Goal: Information Seeking & Learning: Compare options

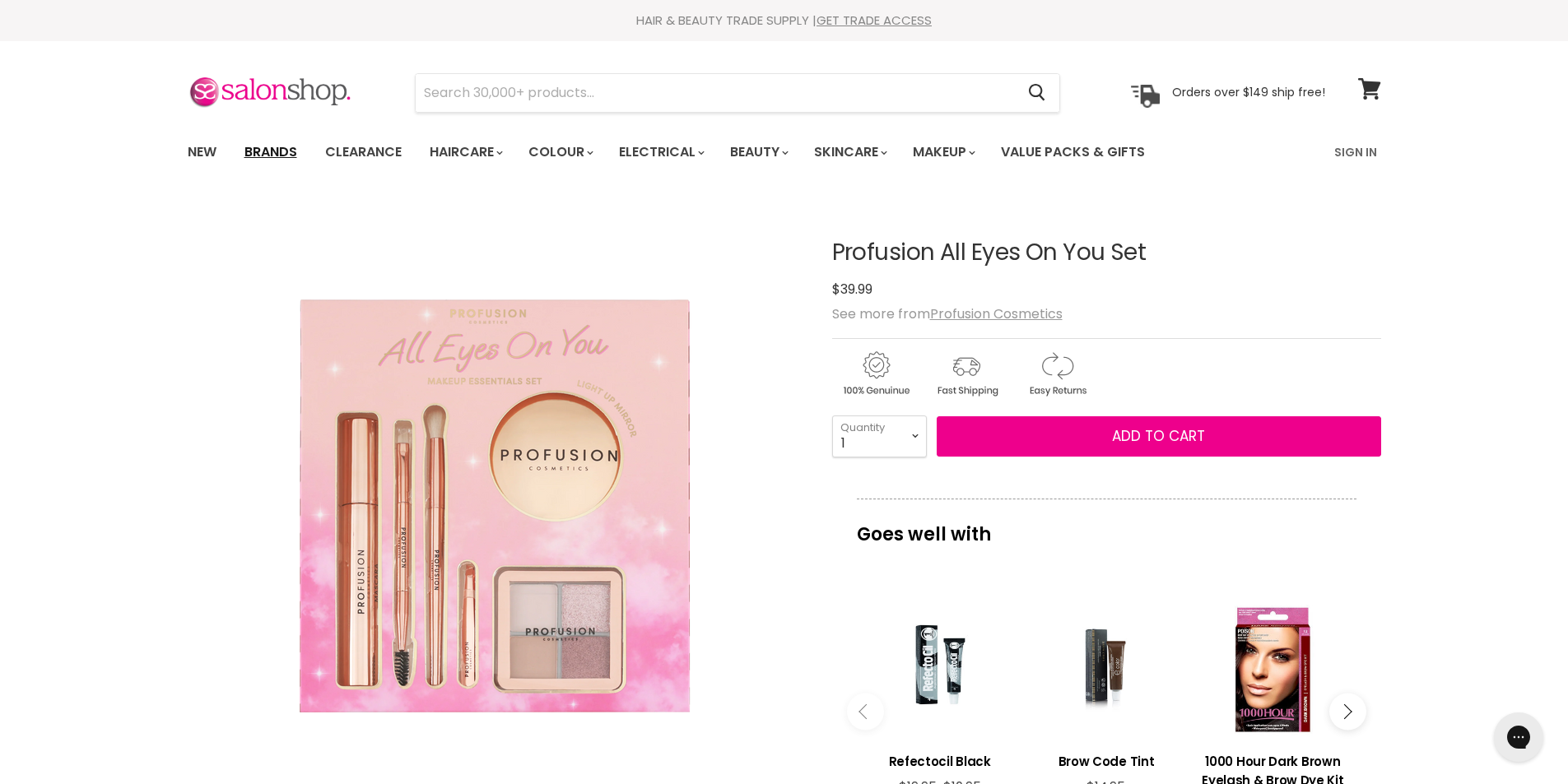
click at [260, 149] on link "Brands" at bounding box center [271, 152] width 77 height 35
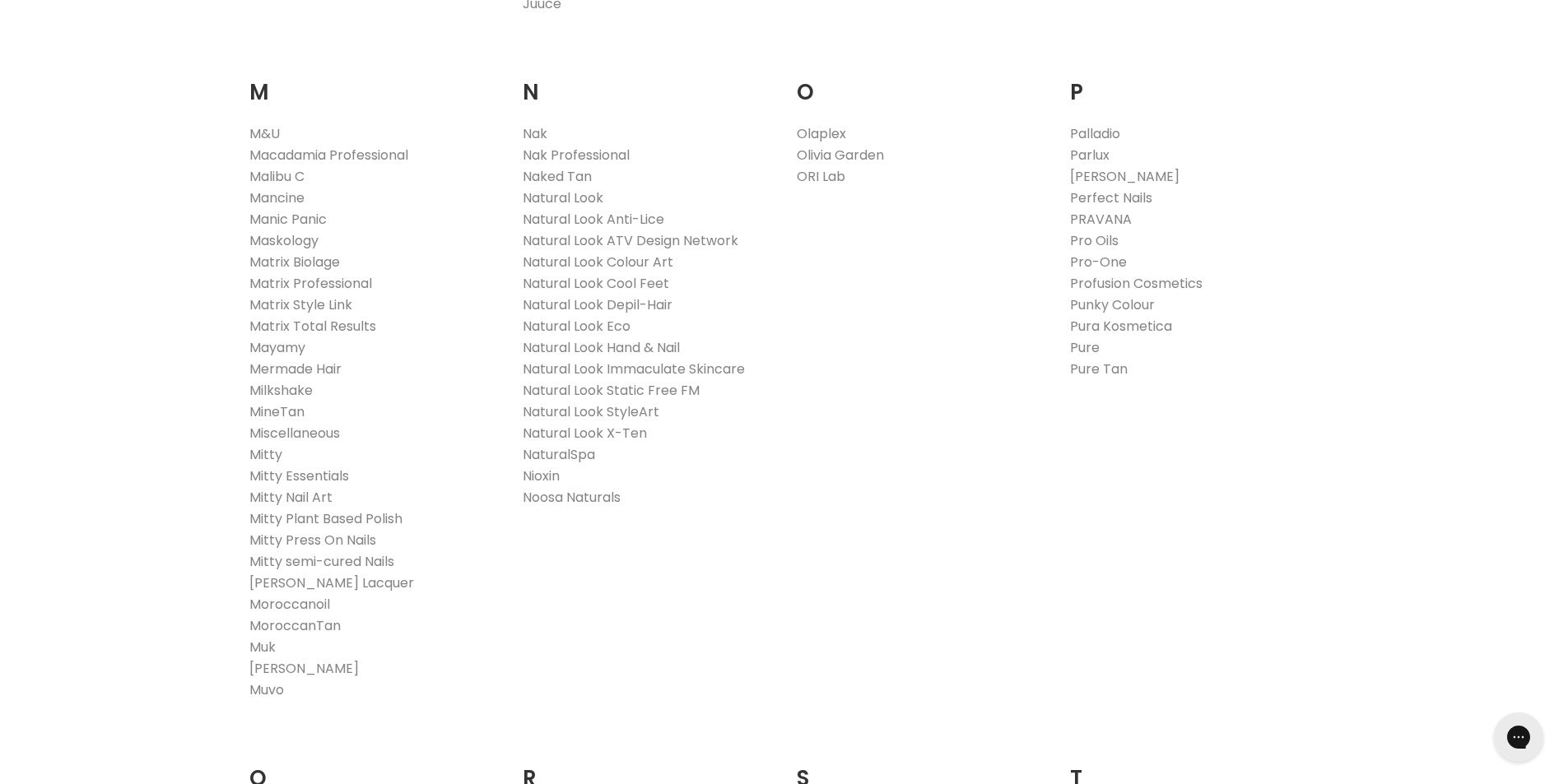
scroll to position [1810, 0]
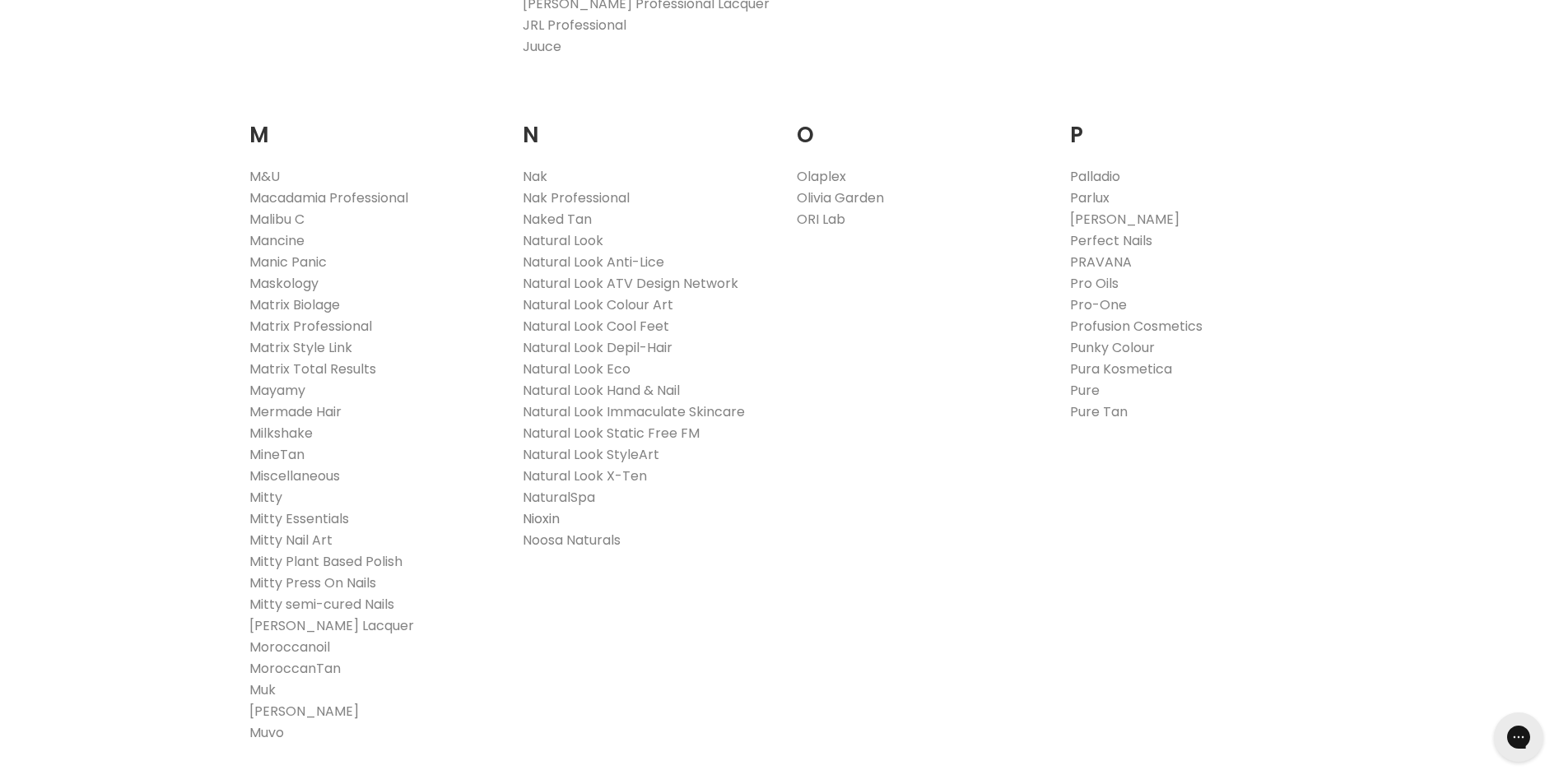
click at [549, 518] on link "Nioxin" at bounding box center [541, 518] width 37 height 19
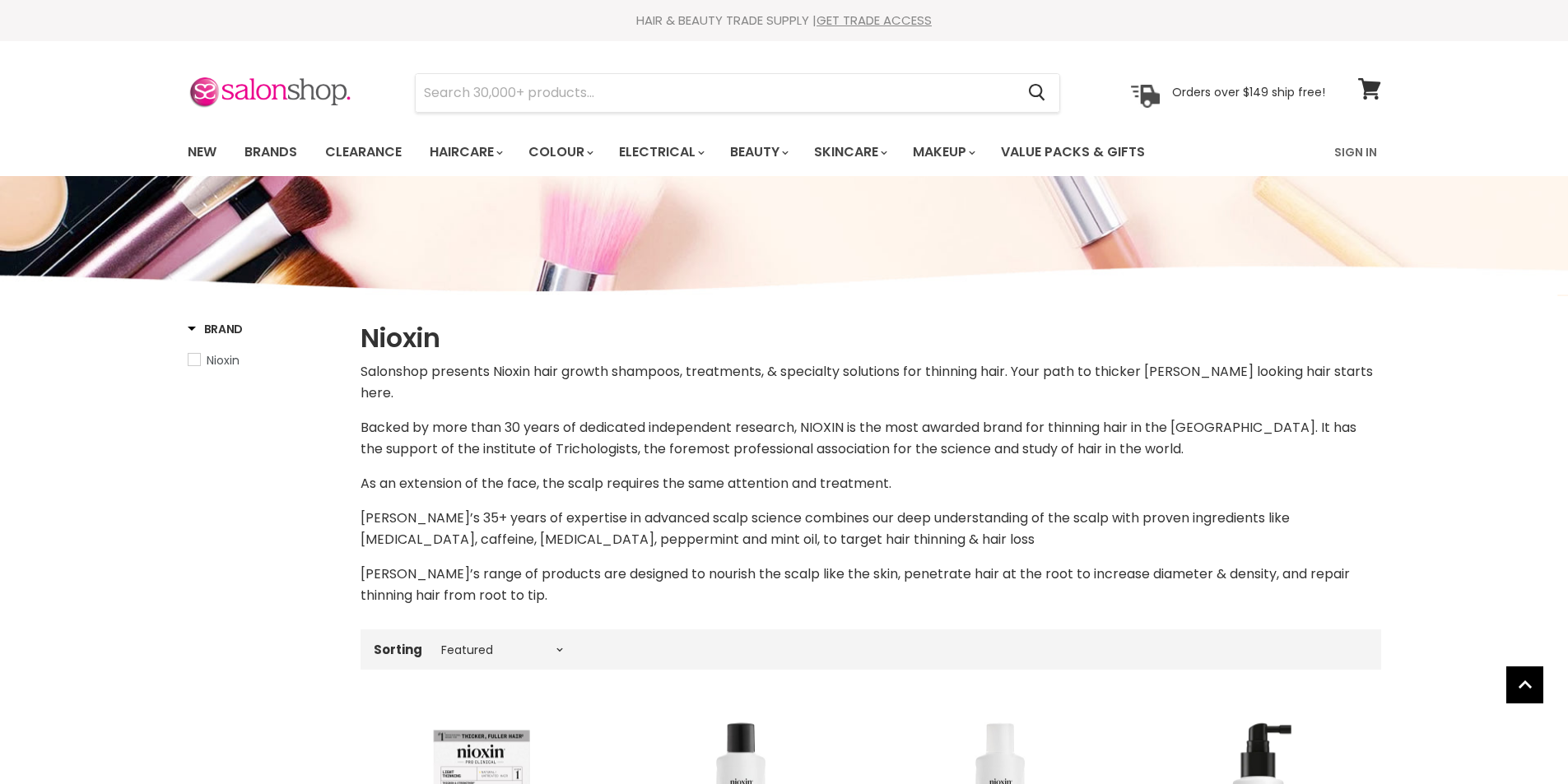
select select "manual"
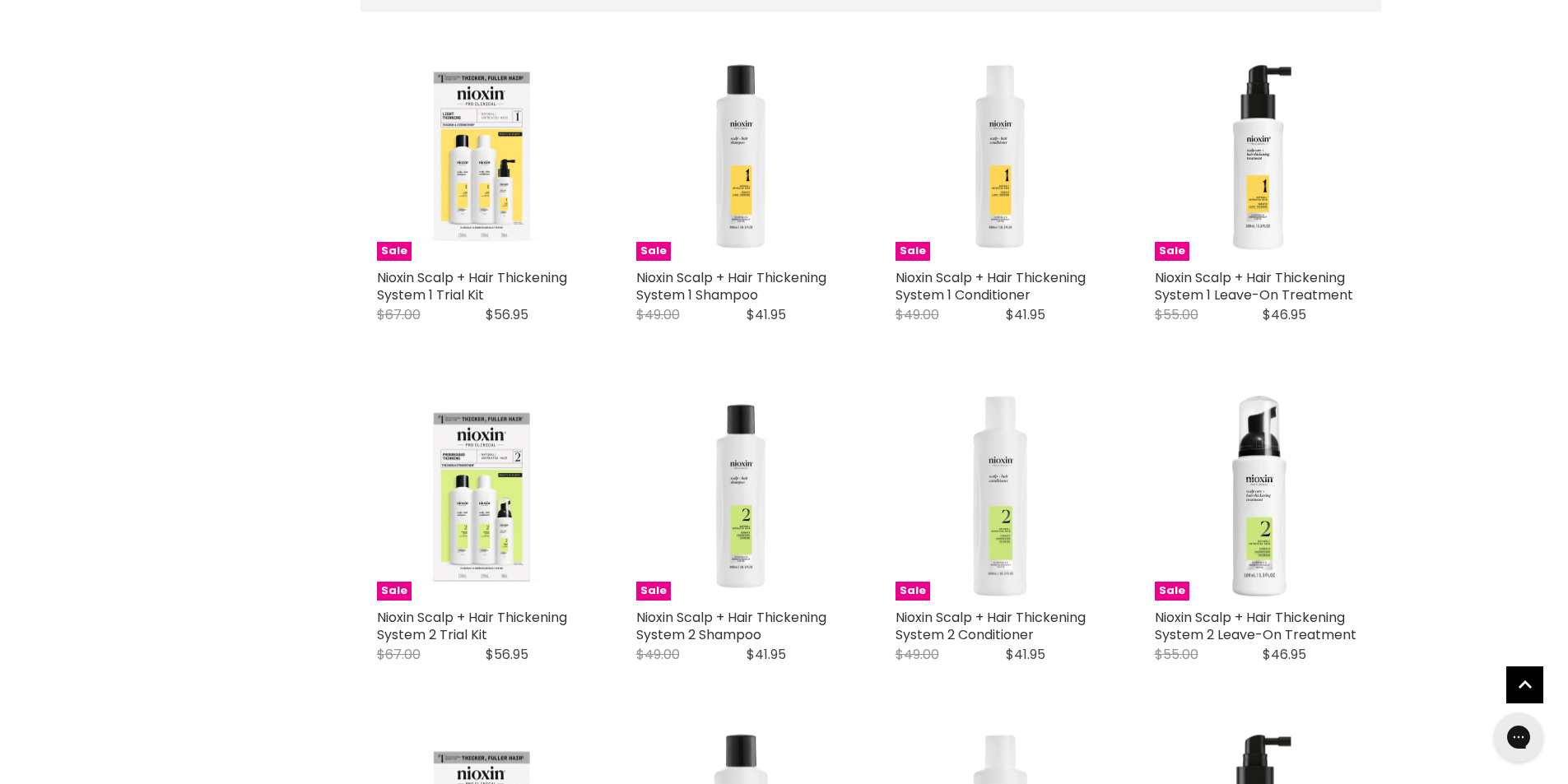
scroll to position [656, 0]
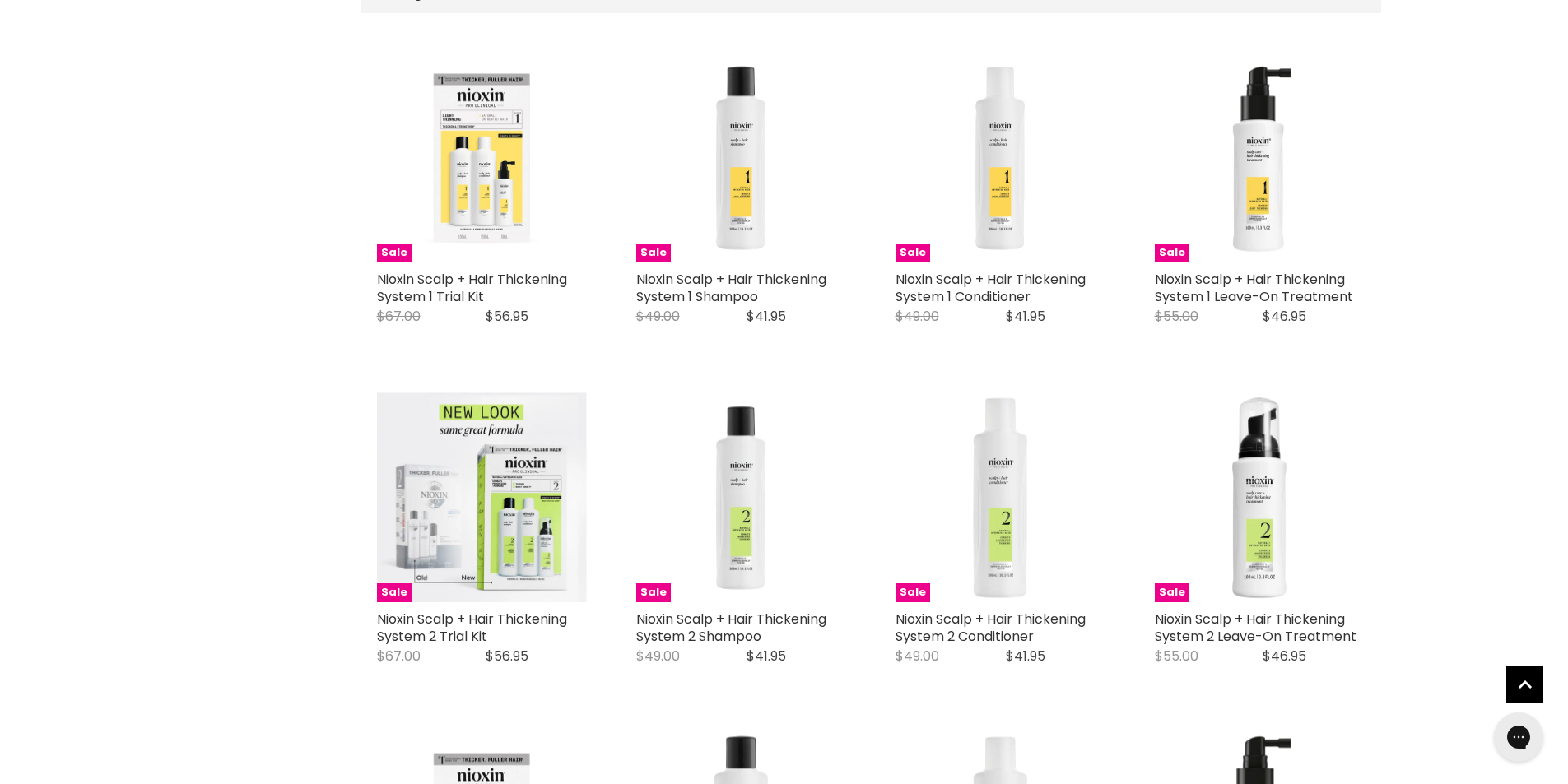
drag, startPoint x: 496, startPoint y: 614, endPoint x: 367, endPoint y: 602, distance: 129.6
click at [367, 602] on div "Sale Nioxin Scalp + Hair Thickening System 2 Trial Kit Nioxin Original Price $6…" at bounding box center [482, 537] width 243 height 324
copy link "Nioxin Scalp + Hair Thickening System 2 Trial Kit"
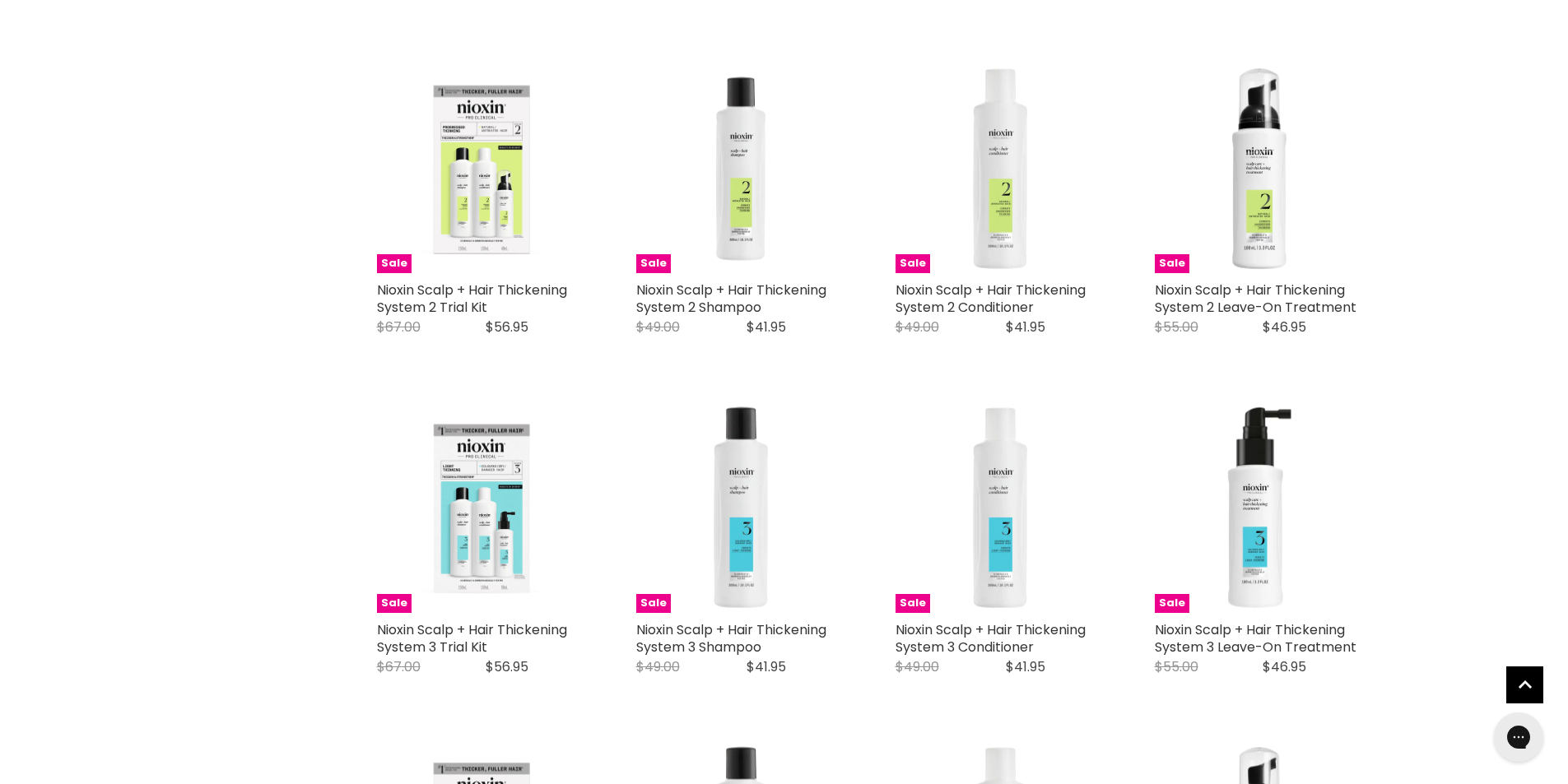
scroll to position [1314, 0]
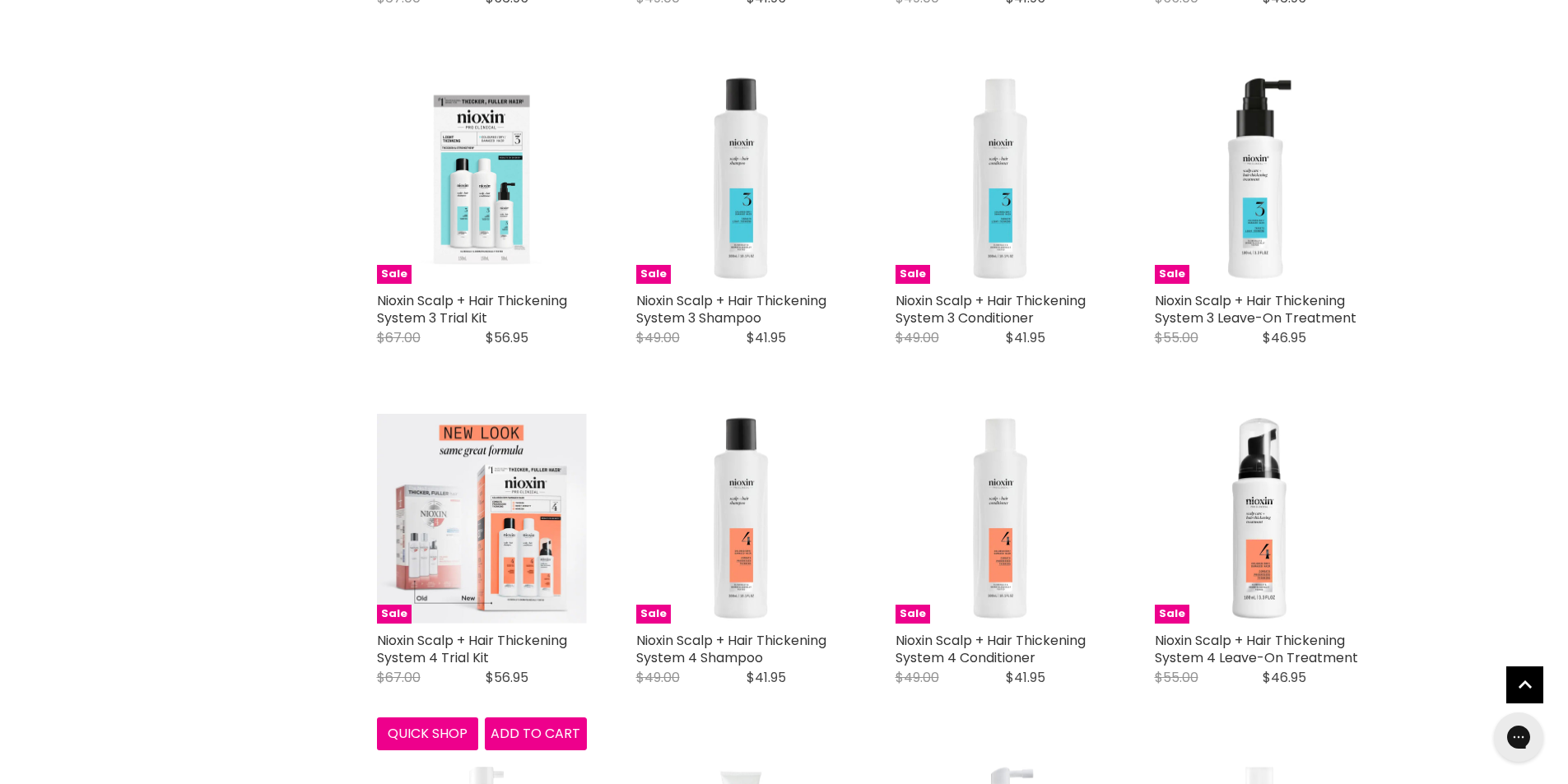
drag, startPoint x: 497, startPoint y: 639, endPoint x: 374, endPoint y: 625, distance: 123.8
click at [374, 625] on div "Sale Nioxin Scalp + Hair Thickening System 4 Trial Kit Nioxin Original Price $6…" at bounding box center [482, 582] width 243 height 370
copy link "Nioxin Scalp + Hair Thickening System 4 Trial Kit"
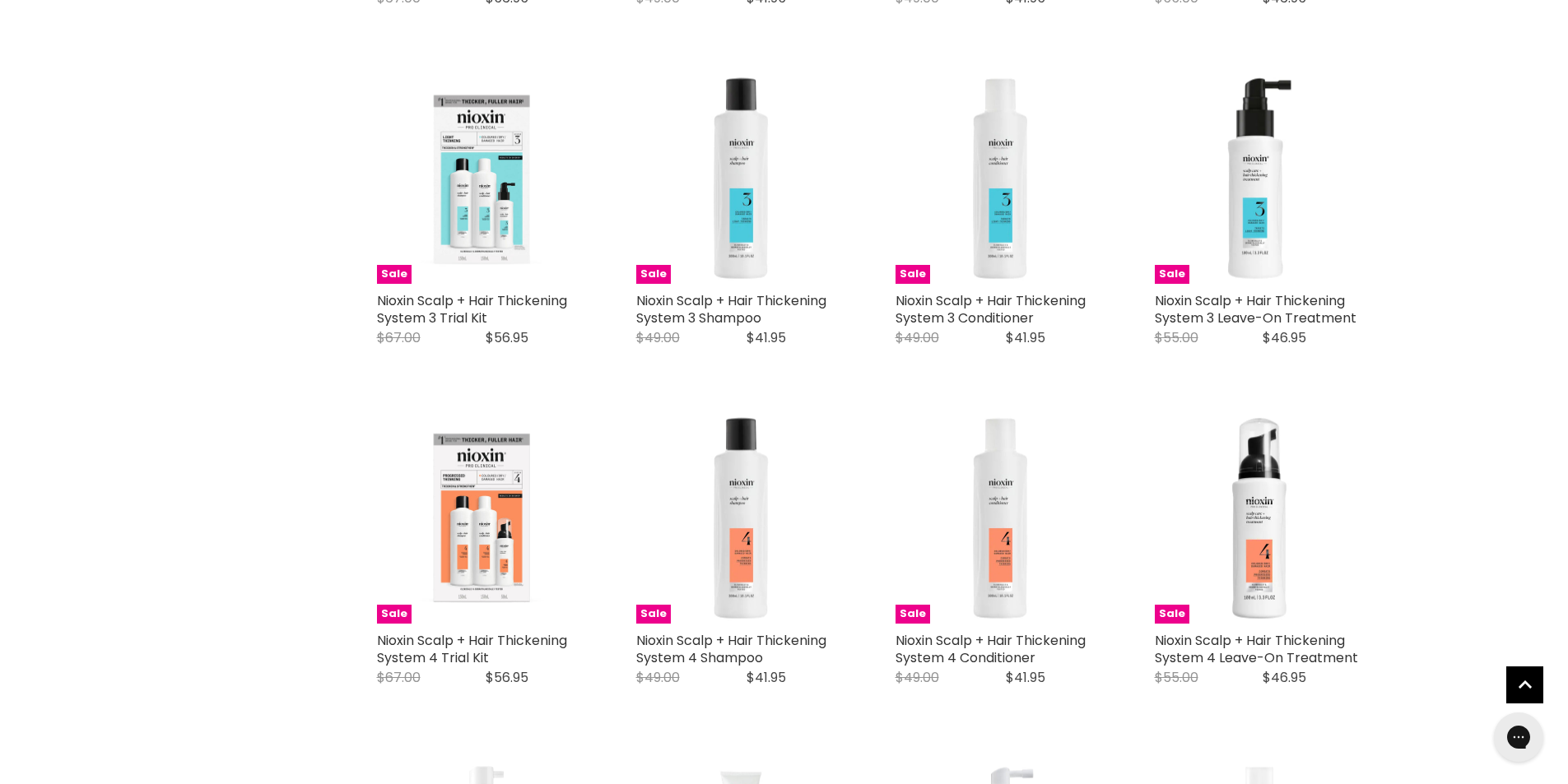
click at [153, 490] on div "Brand Nioxin Home Nioxin Nioxin Salonshop presents Nioxin hair growth shampoos,…" at bounding box center [784, 669] width 1568 height 3569
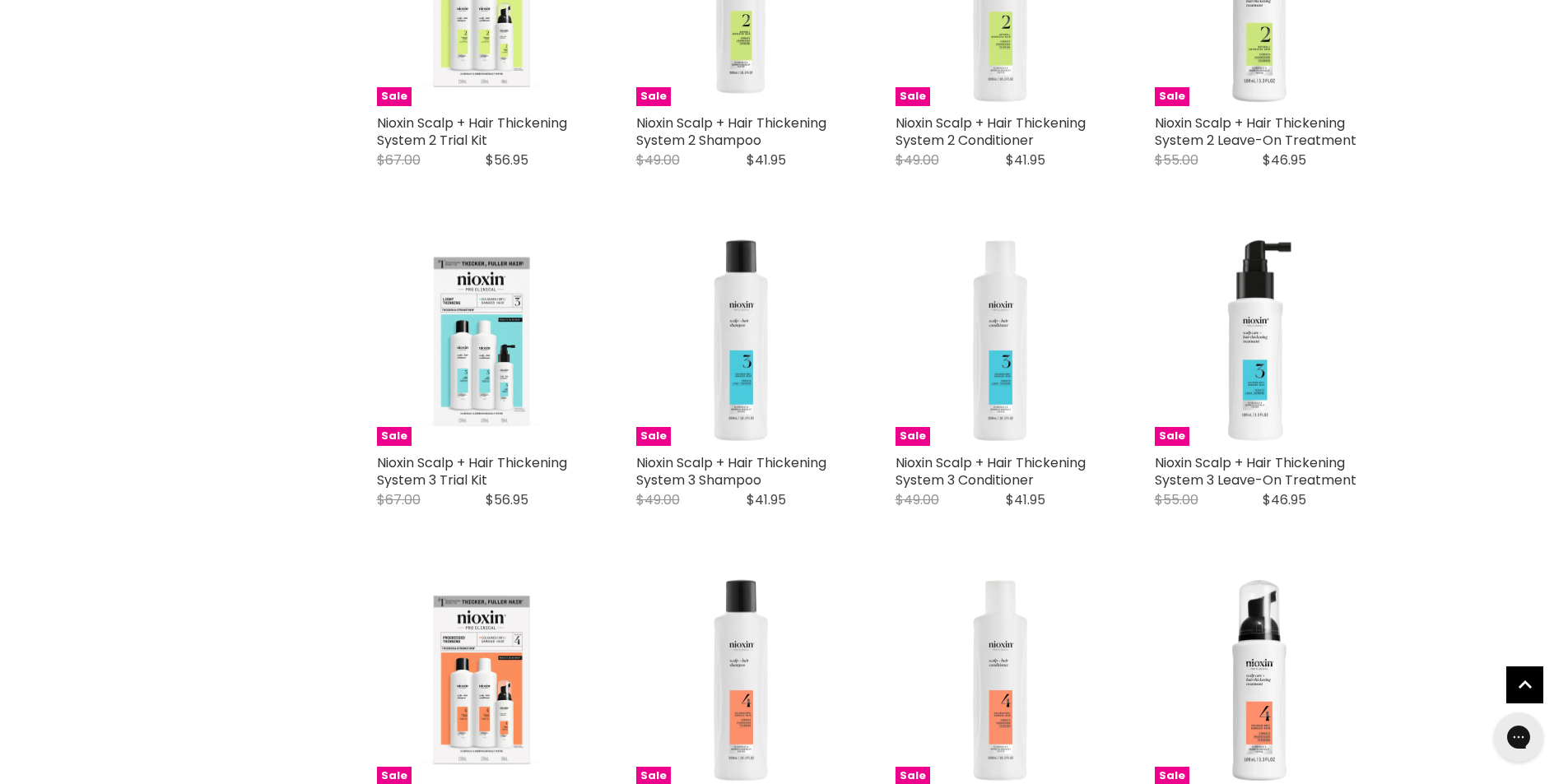
scroll to position [985, 0]
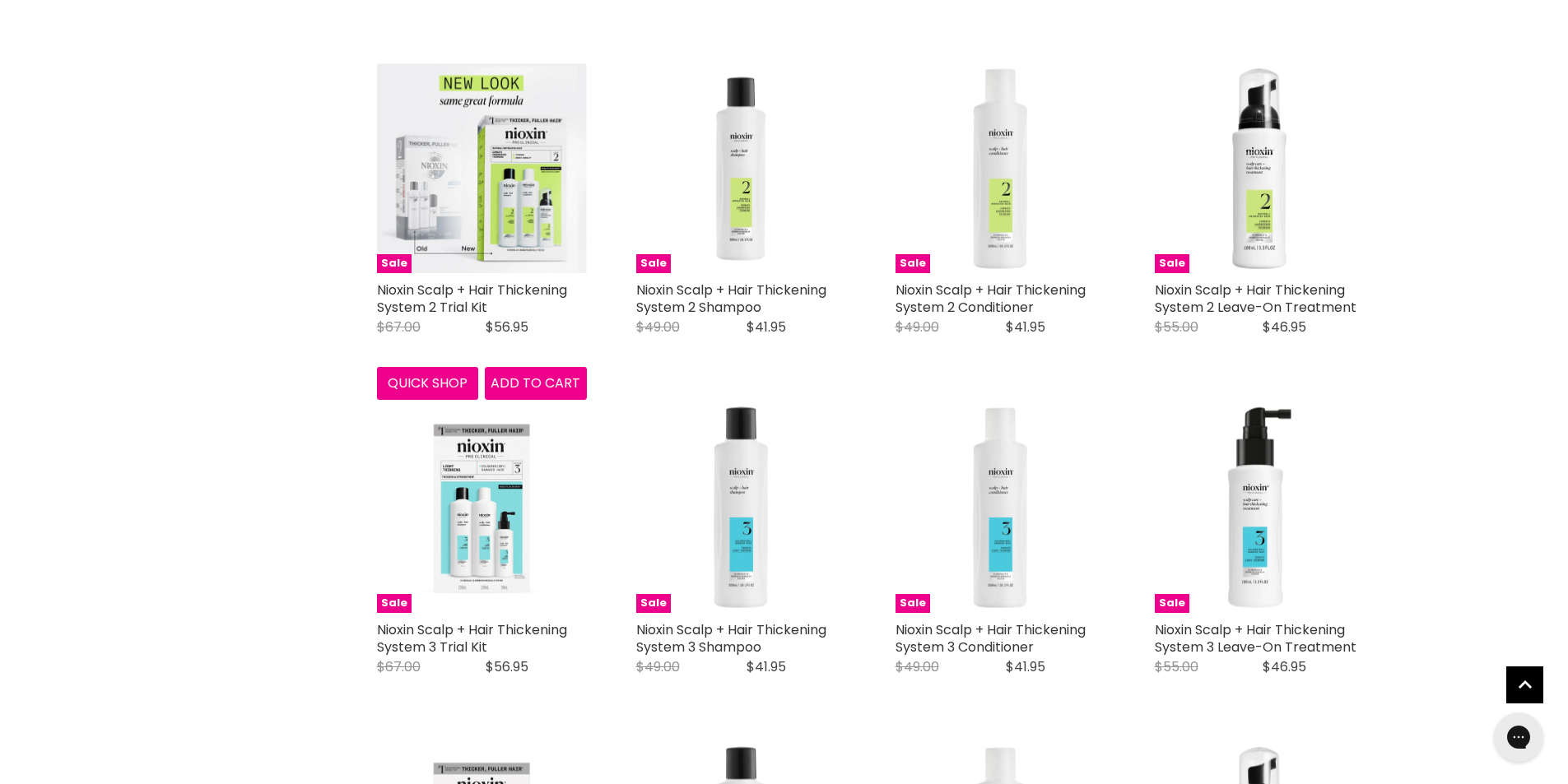
drag, startPoint x: 492, startPoint y: 282, endPoint x: 373, endPoint y: 270, distance: 119.6
click at [373, 270] on div "Sale Nioxin Scalp + Hair Thickening System 2 Trial Kit Nioxin Original Price $6…" at bounding box center [482, 231] width 243 height 370
copy link "Nioxin Scalp + Hair Thickening System 2 Trial Kit"
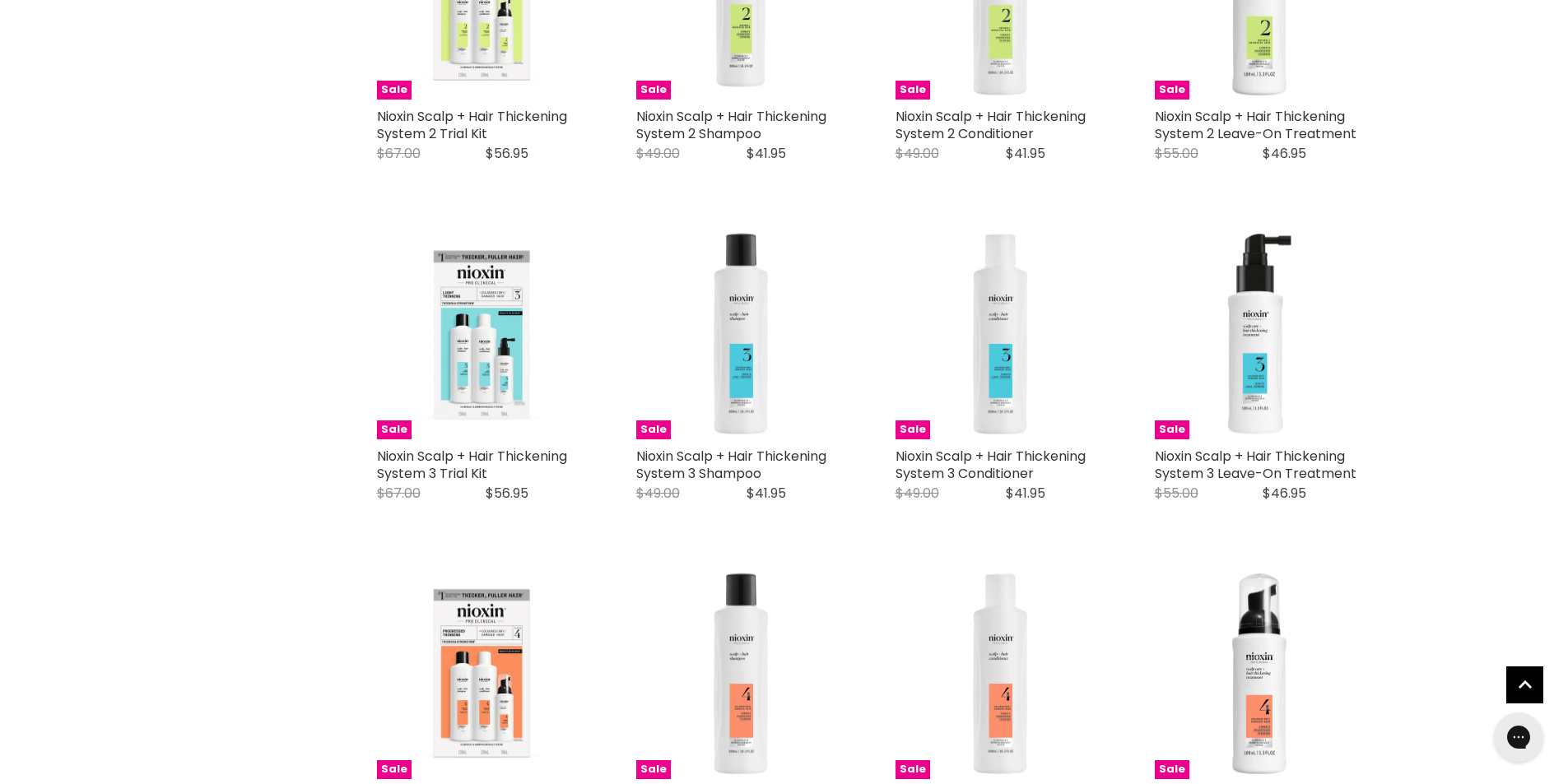
scroll to position [1314, 0]
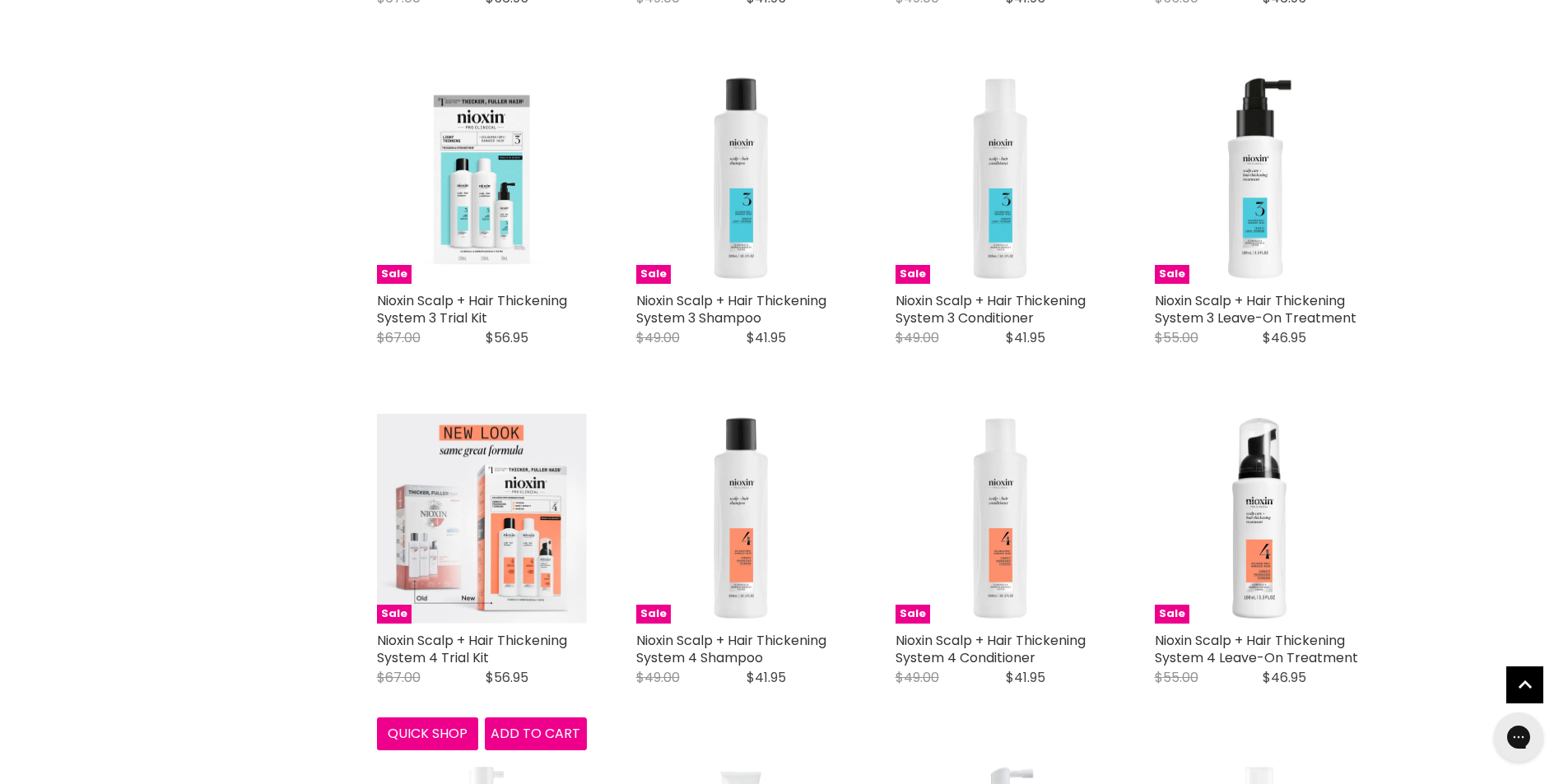
drag, startPoint x: 500, startPoint y: 636, endPoint x: 374, endPoint y: 625, distance: 126.5
click at [374, 625] on div "Sale Nioxin Scalp + Hair Thickening System 4 Trial Kit Nioxin Original Price $6…" at bounding box center [482, 582] width 243 height 370
copy link "Nioxin Scalp + Hair Thickening System 4 Trial Kit"
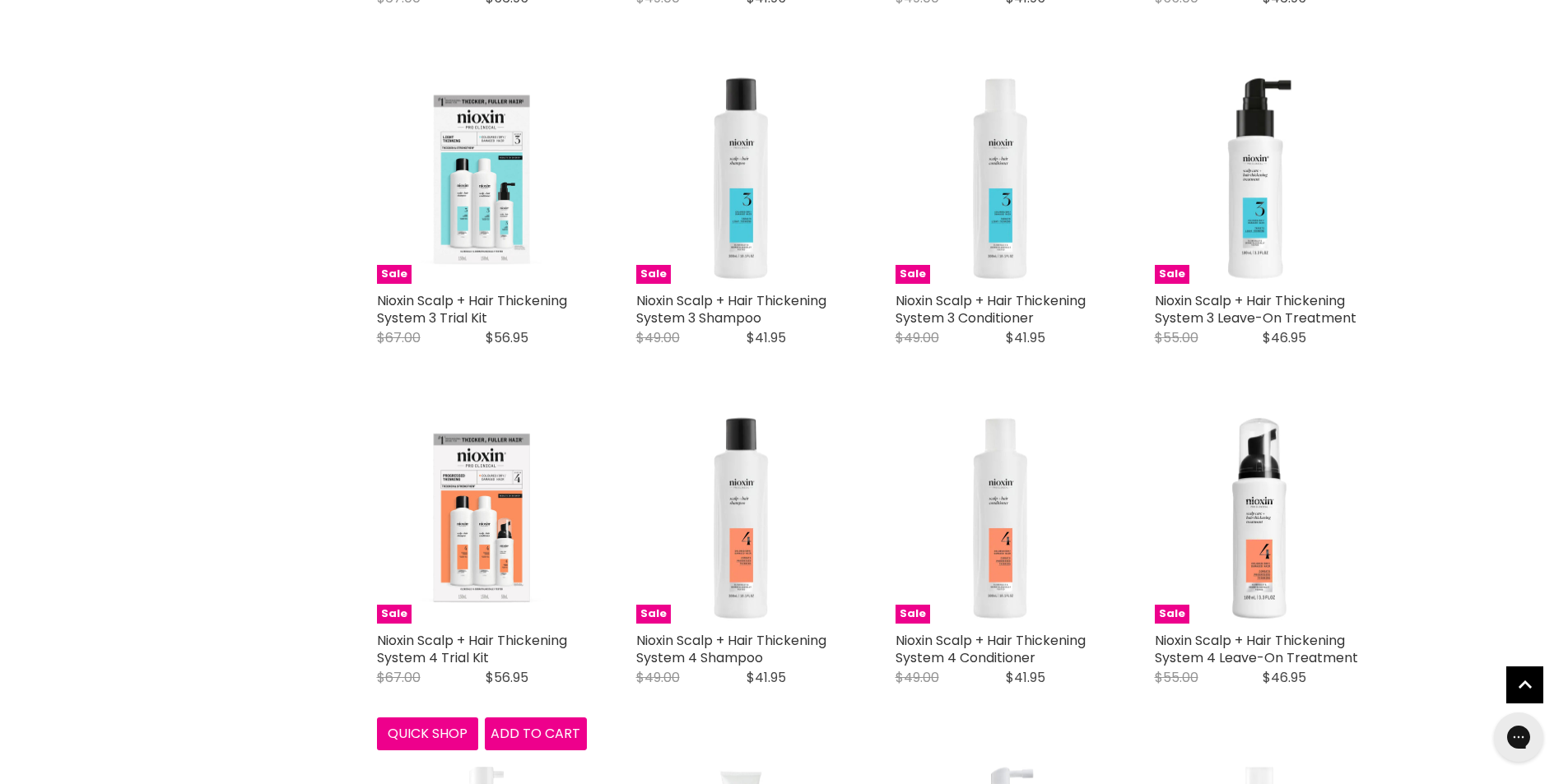
click at [82, 267] on div "Brand Nioxin Home Nioxin Nioxin Salonshop presents Nioxin hair growth shampoos,…" at bounding box center [784, 669] width 1568 height 3569
